Goal: Task Accomplishment & Management: Complete application form

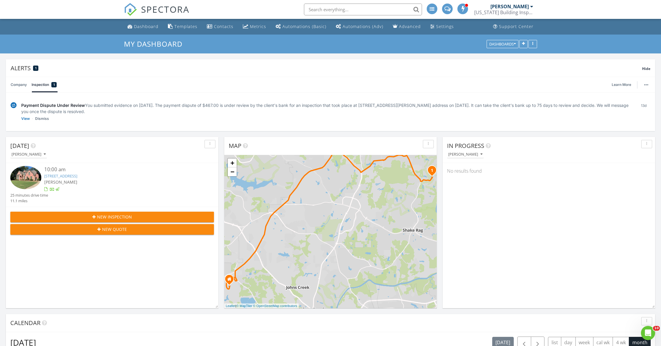
click at [103, 216] on span "New Inspection" at bounding box center [114, 217] width 35 height 6
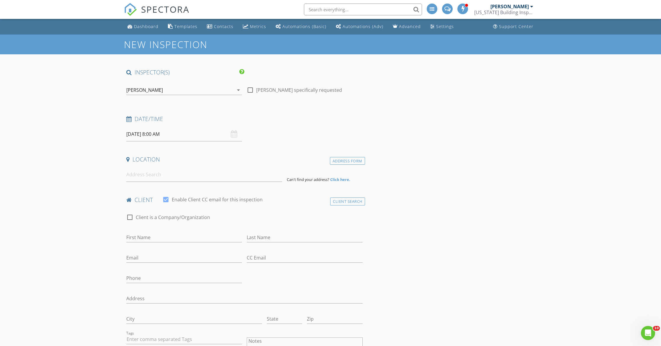
click at [147, 133] on input "08/28/2025 8:00 AM" at bounding box center [184, 134] width 116 height 14
select select "8"
click at [212, 148] on icon at bounding box center [212, 147] width 4 height 4
type input "09/03/2025 8:00 AM"
type input "09"
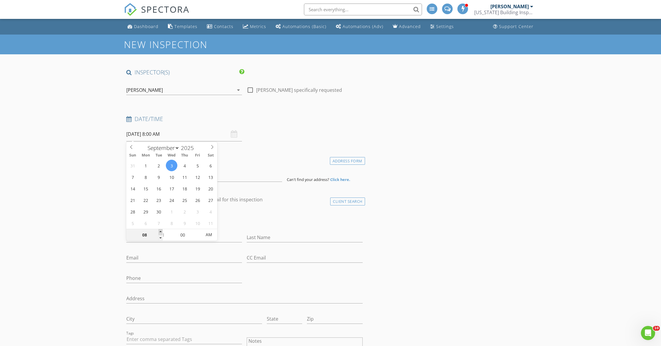
type input "09/03/2025 9:00 AM"
click at [160, 231] on span at bounding box center [160, 232] width 4 height 6
type input "10"
type input "[DATE] 10:00 AM"
click at [160, 231] on span at bounding box center [160, 232] width 4 height 6
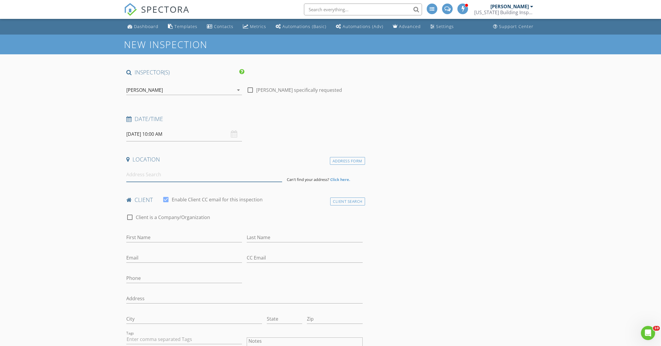
click at [150, 178] on input at bounding box center [204, 174] width 156 height 14
click at [141, 174] on input "1237 0th str" at bounding box center [204, 174] width 156 height 14
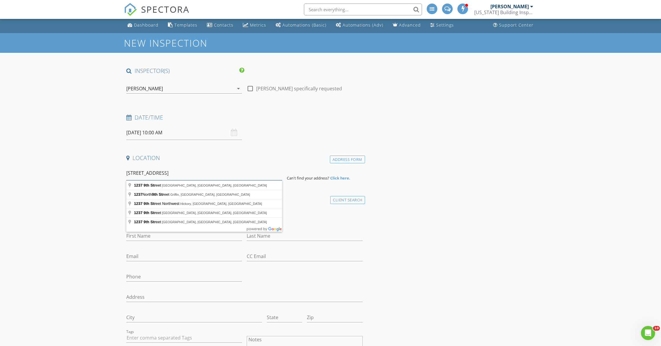
click at [179, 177] on input "1237 9th str" at bounding box center [204, 173] width 156 height 14
type input "1237 9th Street, Columbus, GA, USA"
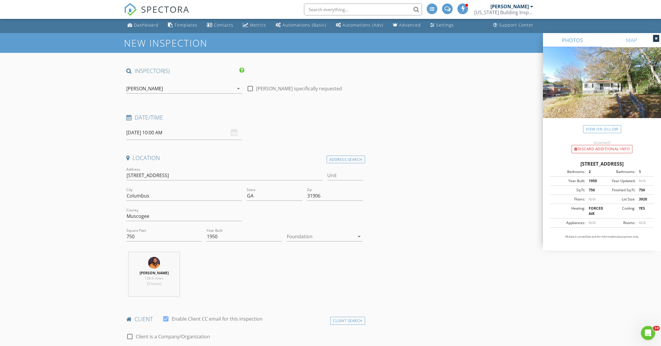
drag, startPoint x: 314, startPoint y: 234, endPoint x: 317, endPoint y: 239, distance: 6.1
click at [314, 235] on div at bounding box center [320, 236] width 67 height 9
drag, startPoint x: 343, startPoint y: 277, endPoint x: 453, endPoint y: 268, distance: 110.1
click at [343, 277] on div "Crawlspace" at bounding box center [324, 281] width 66 height 14
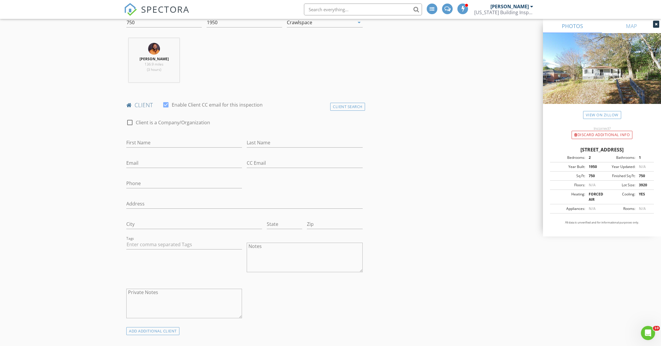
scroll to position [216, 0]
click at [194, 142] on input "First Name" at bounding box center [184, 142] width 116 height 10
type input "Keisha"
type input "Weir"
type input "keishaweir@hotmail.com"
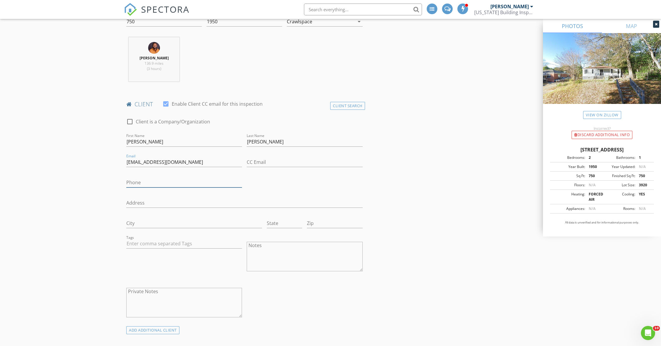
click at [149, 182] on input "Phone" at bounding box center [184, 183] width 116 height 10
type input "754-204-5431"
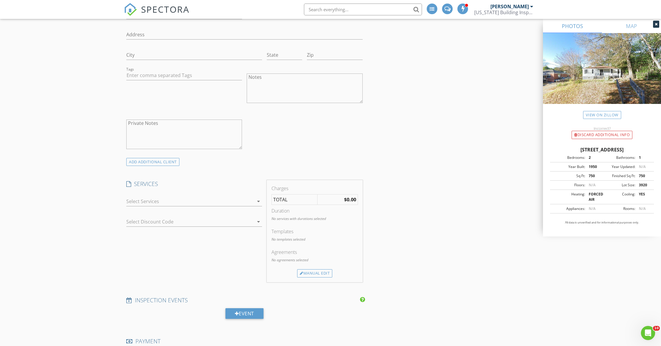
scroll to position [385, 0]
click at [176, 202] on div at bounding box center [189, 200] width 127 height 9
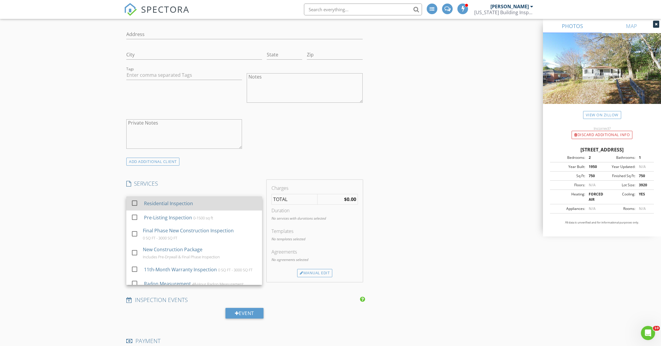
click at [176, 206] on div "Residential Inspection" at bounding box center [168, 203] width 49 height 7
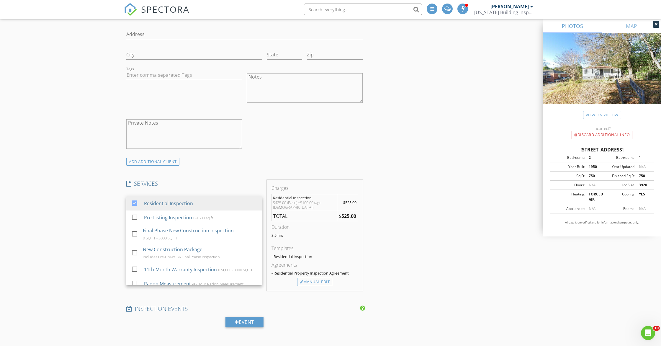
click at [45, 227] on div "New Inspection INSPECTOR(S) check_box Erick Gaylord PRIMARY Erick Gaylord arrow…" at bounding box center [330, 267] width 661 height 1235
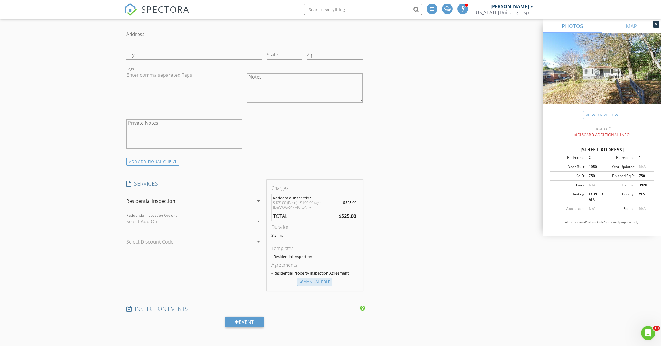
click at [300, 283] on div at bounding box center [302, 282] width 4 height 4
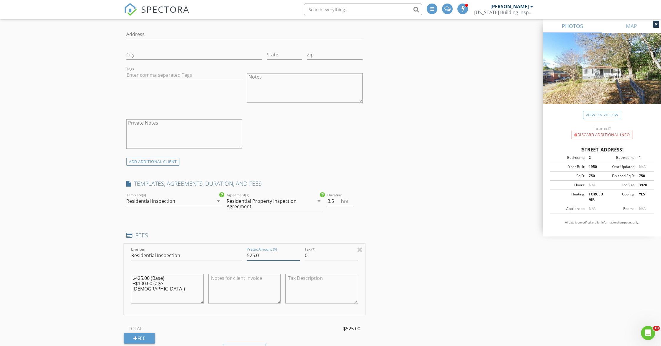
click at [254, 256] on input "525.0" at bounding box center [273, 255] width 53 height 10
type input "600.0"
click at [233, 283] on textarea at bounding box center [244, 289] width 73 height 30
click at [169, 293] on textarea "$425.00 (Base) +$100.00 (age 40 - 100)" at bounding box center [167, 289] width 73 height 30
click at [234, 286] on textarea at bounding box center [244, 291] width 73 height 30
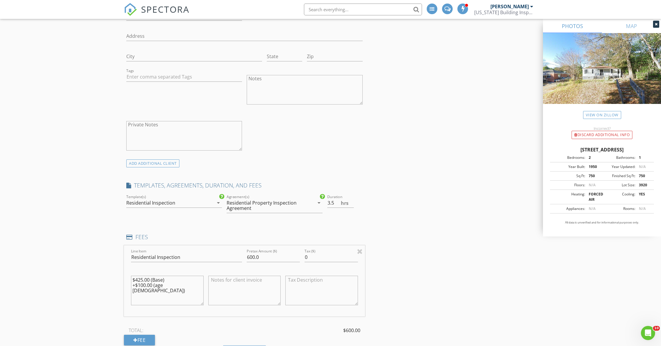
scroll to position [384, 0]
click at [214, 281] on textarea "AAgee Fee waived" at bounding box center [244, 290] width 73 height 30
click at [261, 278] on textarea "Agee Fee waived" at bounding box center [244, 290] width 73 height 30
click at [215, 281] on textarea "Agee Fee waived" at bounding box center [244, 290] width 73 height 30
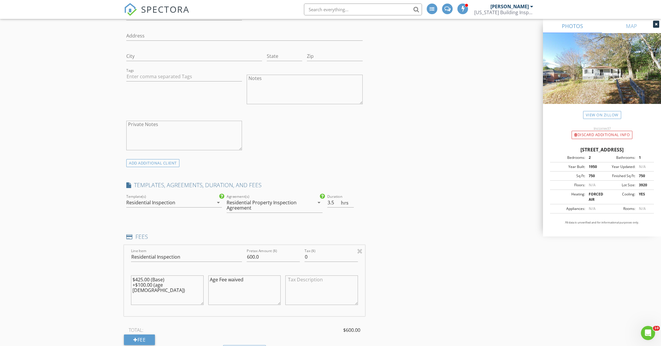
click at [254, 279] on textarea "Age Fee waived" at bounding box center [244, 290] width 73 height 30
type textarea "Age Fee waived Crawlspace fee waived"
click at [187, 289] on textarea "$425.00 (Base) +$100.00 (age 40 - 100)" at bounding box center [167, 291] width 73 height 30
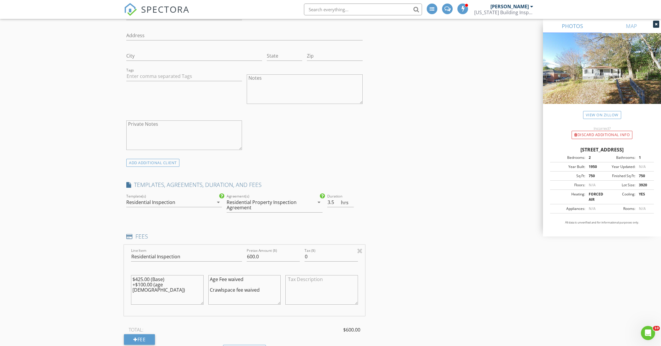
click at [186, 285] on textarea "$425.00 (Base) +$100.00 (age 40 - 100)" at bounding box center [167, 290] width 73 height 30
type textarea "$425.00 (Base) +$100.00 (age 40 - 100) + $175 (Out of service Area/Travel)"
click at [433, 284] on div "INSPECTOR(S) check_box Erick Gaylord PRIMARY Erick Gaylord arrow_drop_down chec…" at bounding box center [330, 308] width 413 height 1247
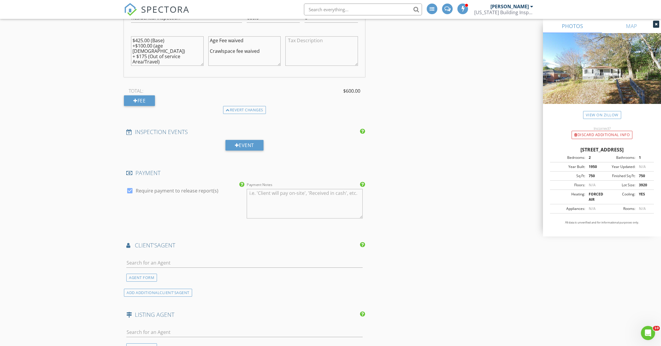
scroll to position [623, 0]
click at [186, 260] on input "text" at bounding box center [244, 262] width 236 height 10
type input "tesh"
click at [164, 273] on div "Teshuwah Price" at bounding box center [160, 274] width 35 height 7
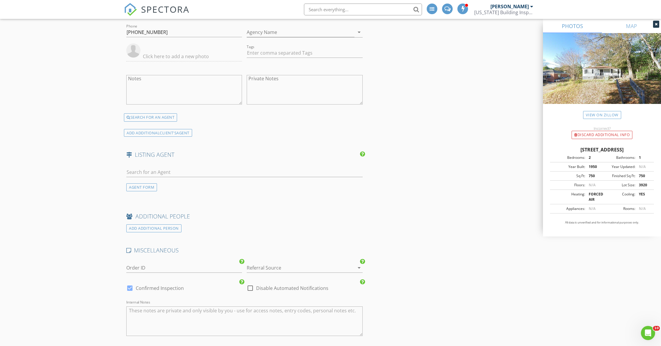
scroll to position [922, 0]
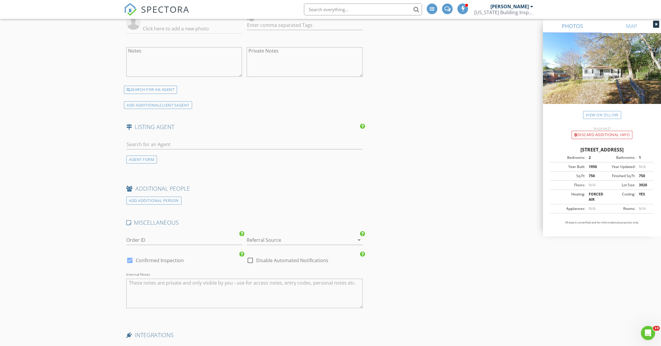
click at [253, 243] on div at bounding box center [296, 239] width 99 height 9
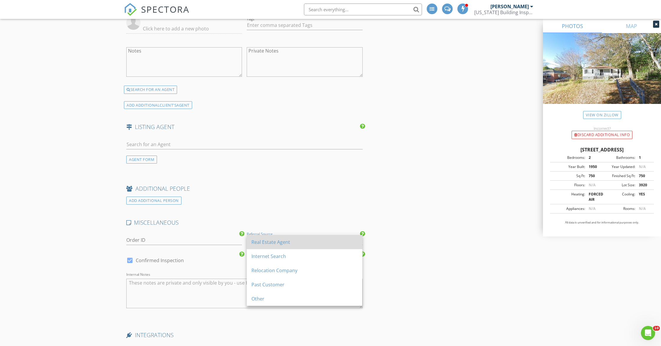
click at [254, 246] on div "Real Estate Agent" at bounding box center [304, 242] width 106 height 14
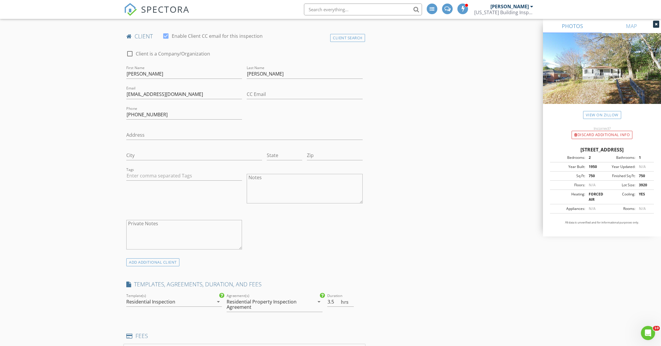
scroll to position [332, 0]
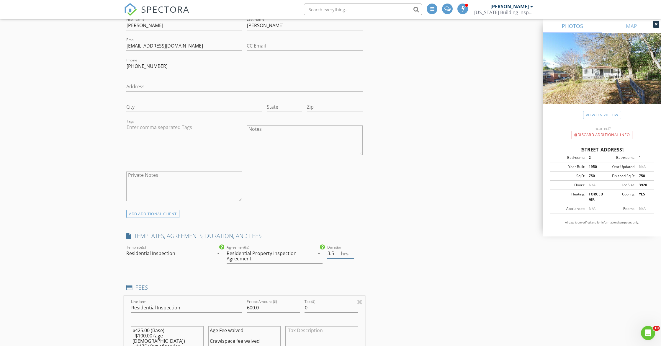
click at [335, 252] on input "3.5" at bounding box center [340, 253] width 27 height 10
click at [352, 255] on input "3" at bounding box center [340, 253] width 27 height 10
type input "2.5"
click at [352, 255] on input "2.5" at bounding box center [340, 253] width 27 height 10
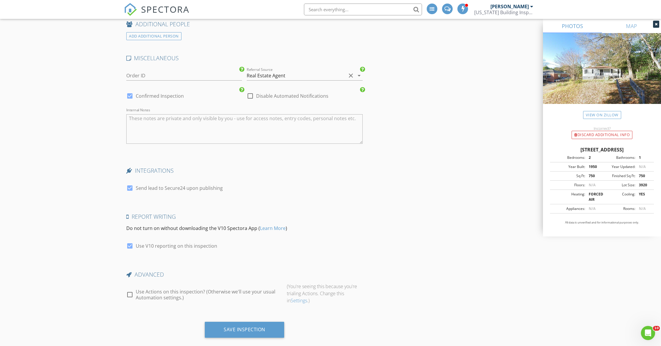
scroll to position [1096, 0]
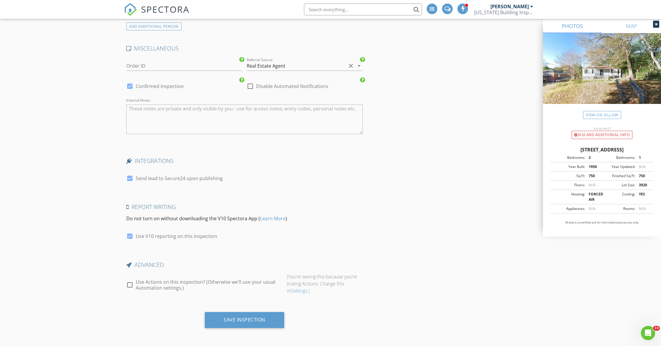
click at [253, 314] on div "Save Inspection" at bounding box center [244, 320] width 79 height 16
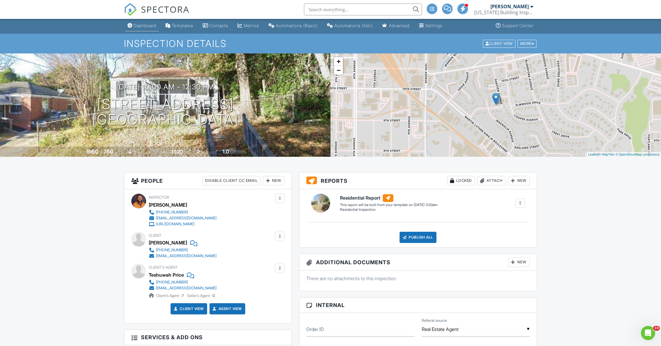
click at [133, 27] on link "Dashboard" at bounding box center [141, 25] width 33 height 11
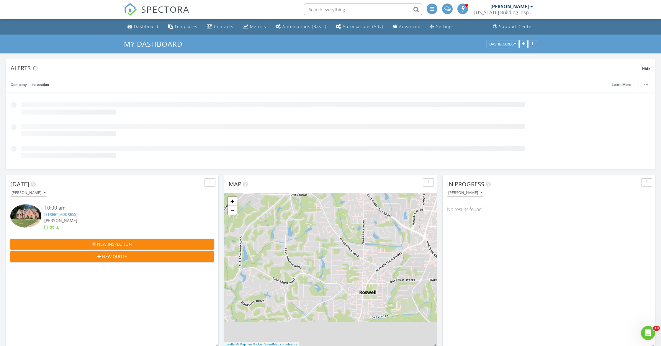
scroll to position [127, 212]
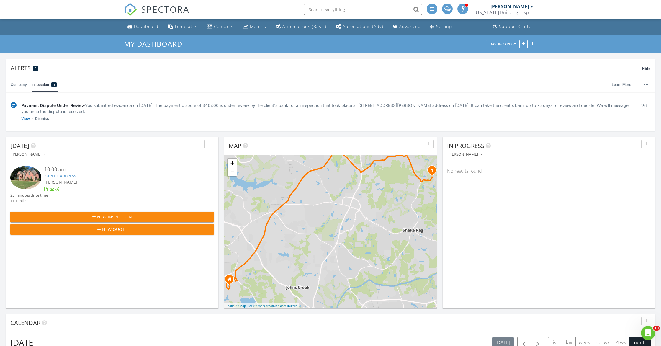
click at [77, 176] on link "5915 Masters Club Dr, Suwanee, GA 30024" at bounding box center [60, 175] width 33 height 5
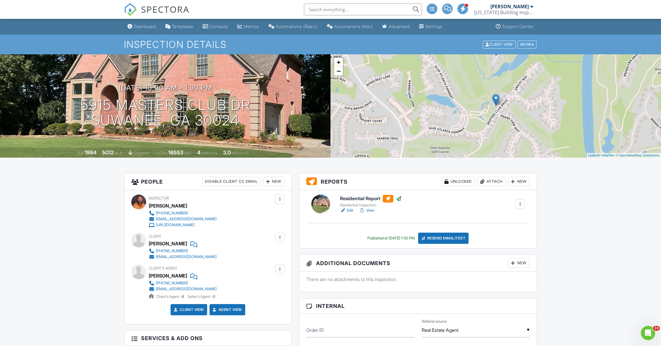
click at [367, 210] on link "View" at bounding box center [366, 210] width 15 height 6
